Goal: Information Seeking & Learning: Understand process/instructions

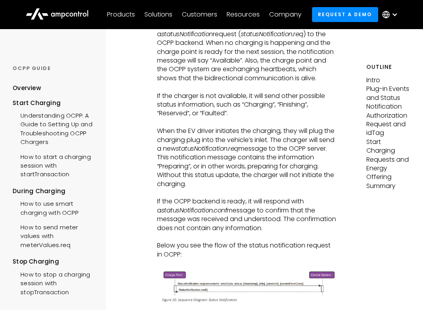
scroll to position [347, 0]
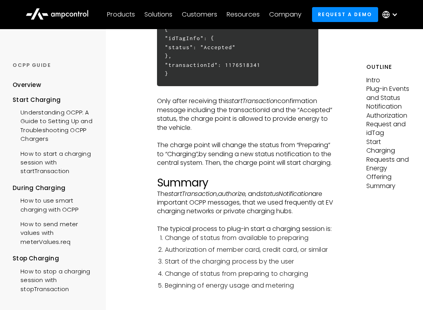
scroll to position [2310, 0]
